Goal: Task Accomplishment & Management: Manage account settings

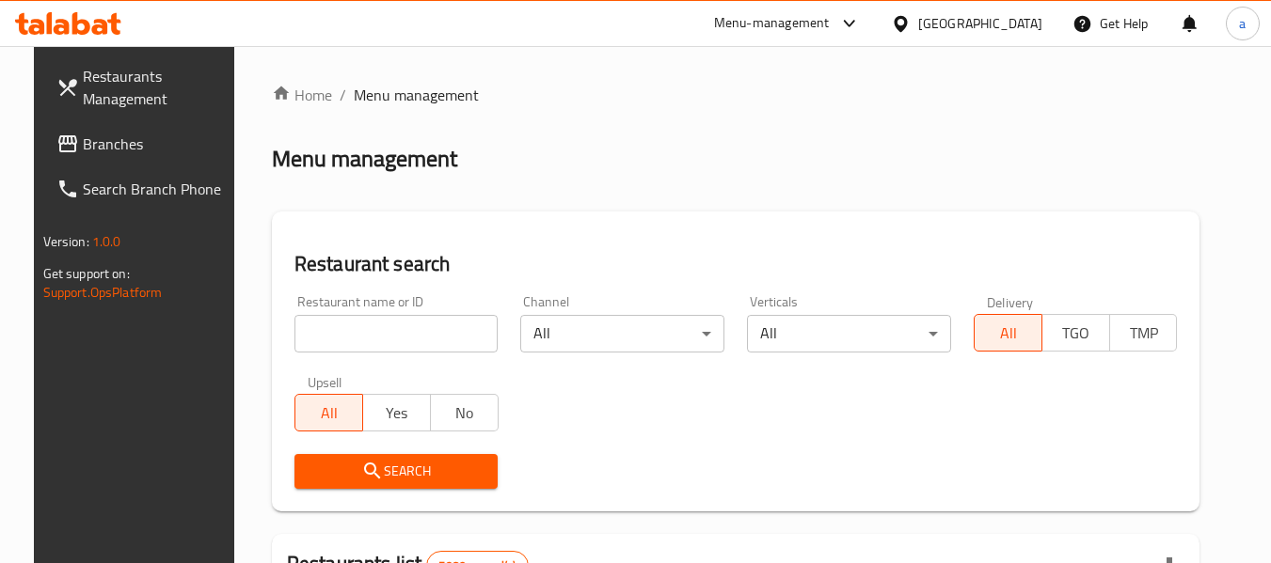
click at [118, 137] on span "Branches" at bounding box center [157, 144] width 149 height 23
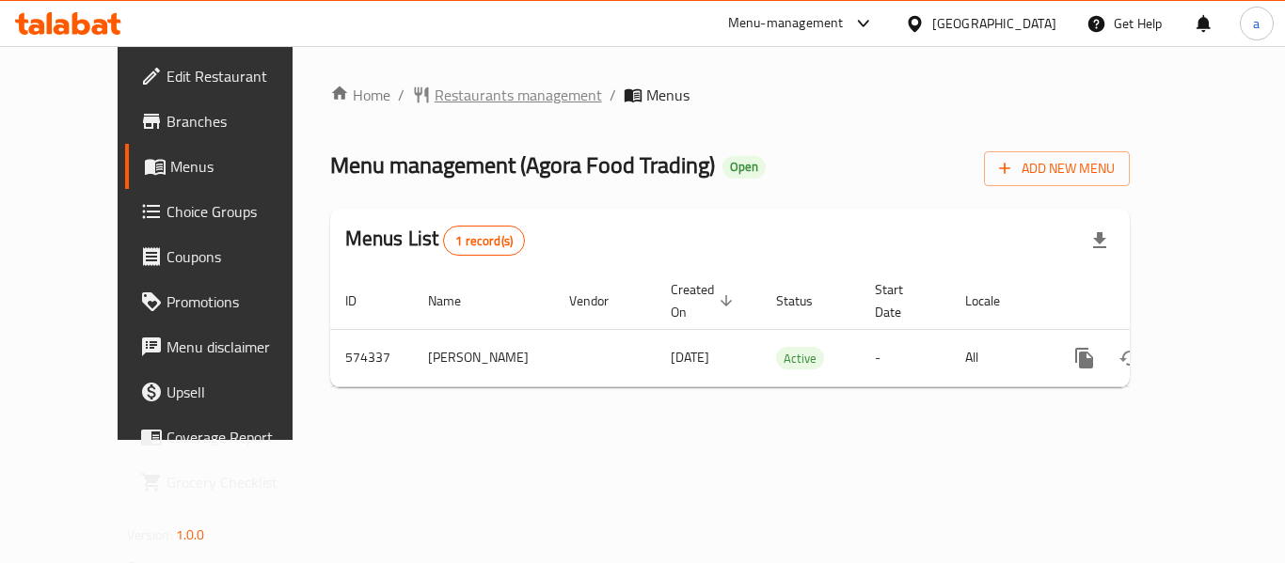
click at [473, 97] on span "Restaurants management" at bounding box center [518, 95] width 167 height 23
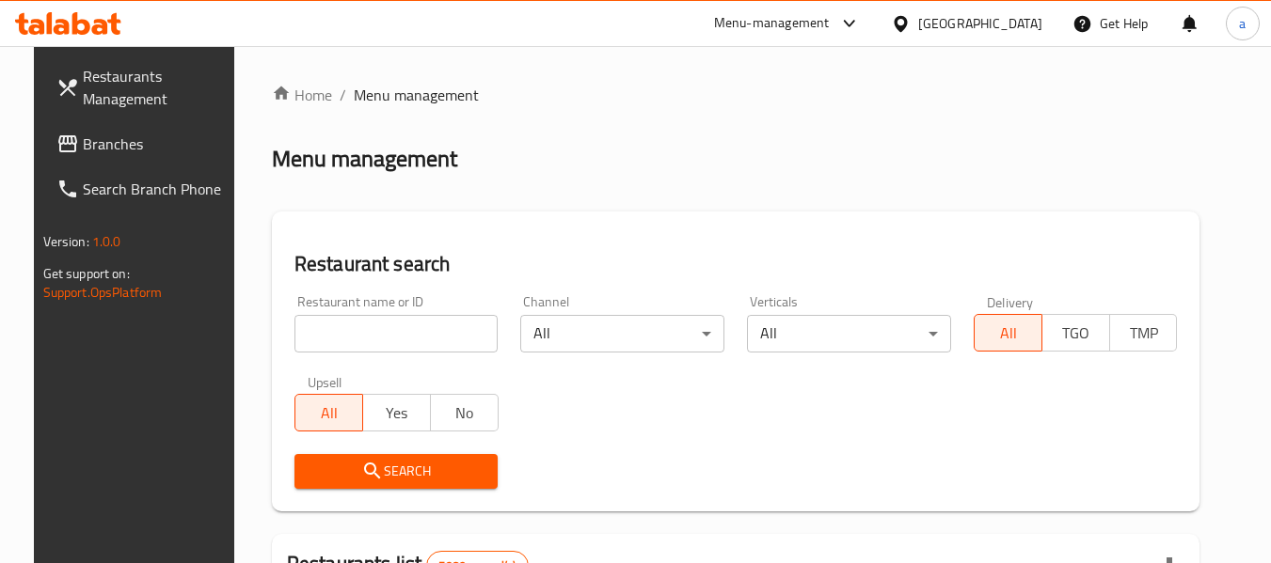
click at [918, 21] on div at bounding box center [904, 23] width 27 height 21
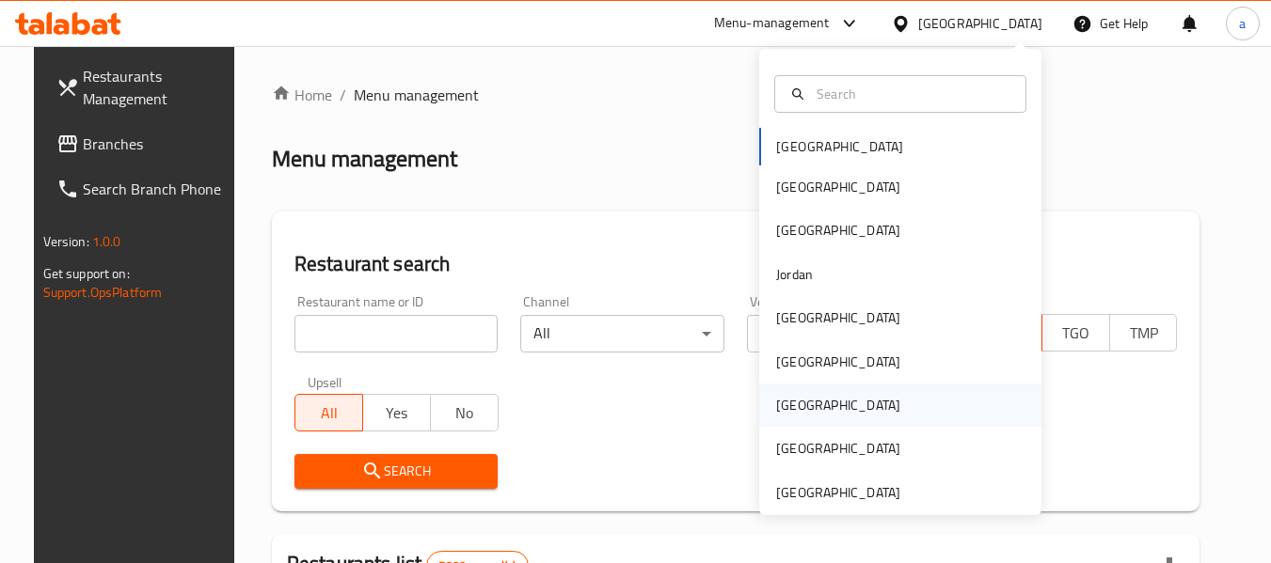
click at [776, 406] on div "[GEOGRAPHIC_DATA]" at bounding box center [838, 405] width 124 height 21
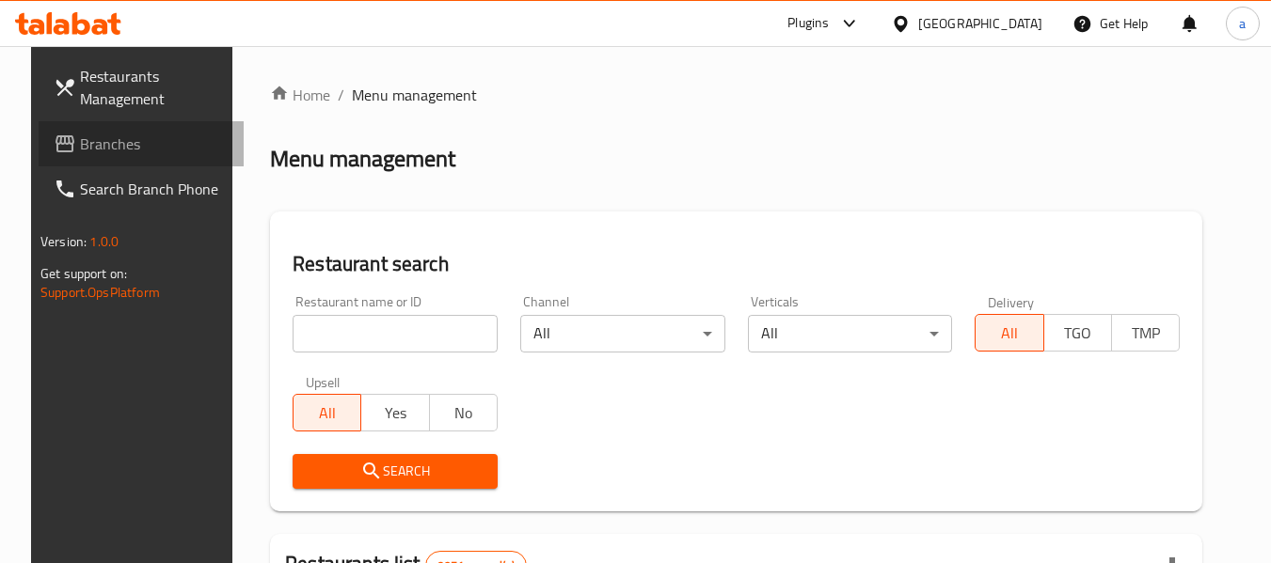
click at [115, 122] on link "Branches" at bounding box center [141, 143] width 205 height 45
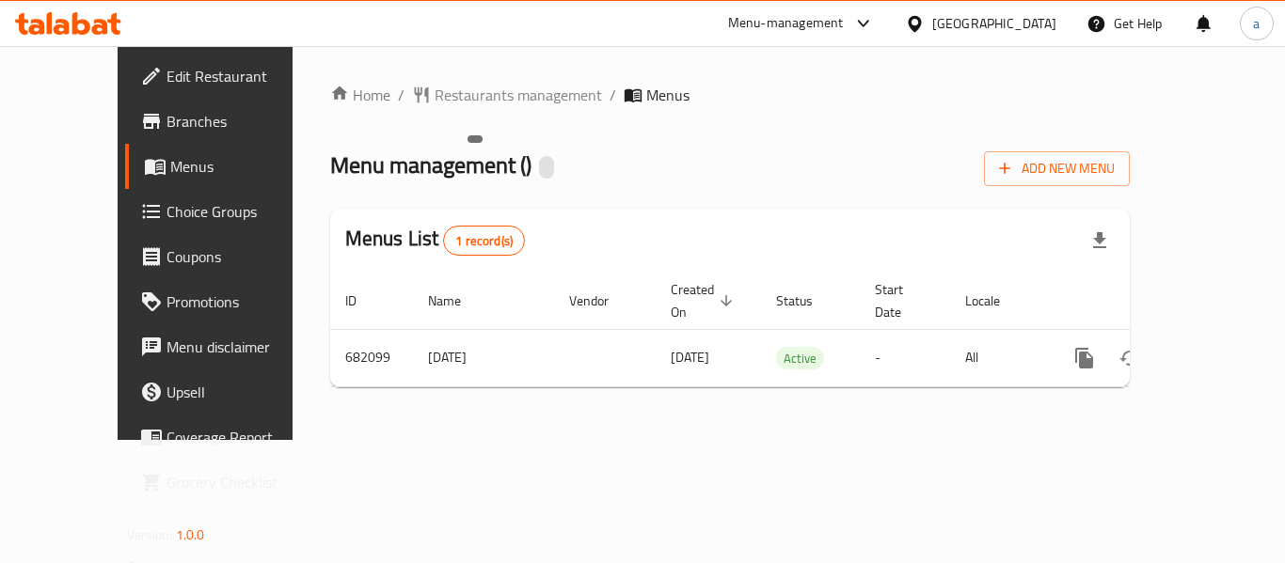
click at [539, 166] on div at bounding box center [546, 167] width 15 height 23
click at [469, 166] on h2 "Menu management ( )" at bounding box center [442, 166] width 224 height 30
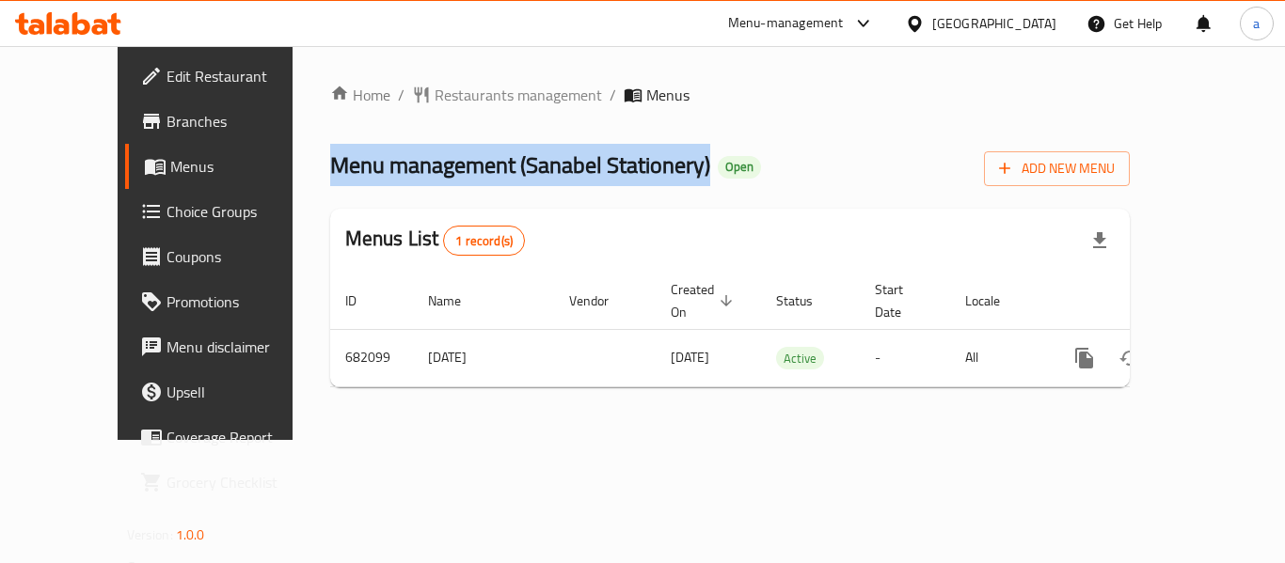
click at [469, 166] on span "Menu management ( Sanabel Stationery )" at bounding box center [520, 165] width 380 height 42
